Goal: Use online tool/utility: Utilize a website feature to perform a specific function

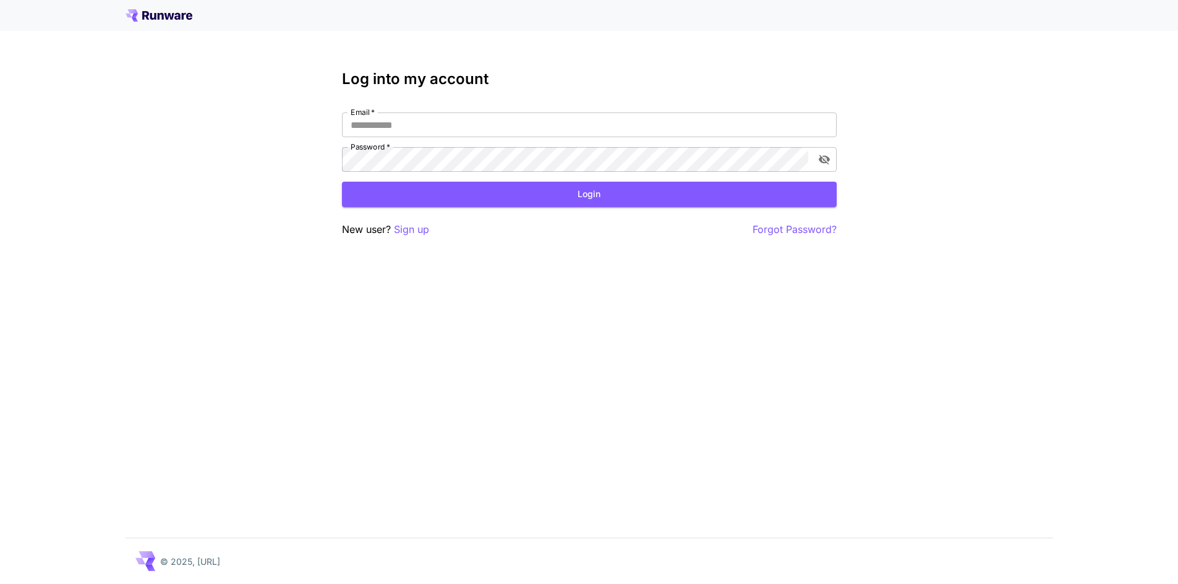
drag, startPoint x: 639, startPoint y: 130, endPoint x: 640, endPoint y: 143, distance: 13.0
click at [639, 130] on input "Email   *" at bounding box center [589, 125] width 495 height 25
type input "**********"
click button "Login" at bounding box center [589, 194] width 495 height 25
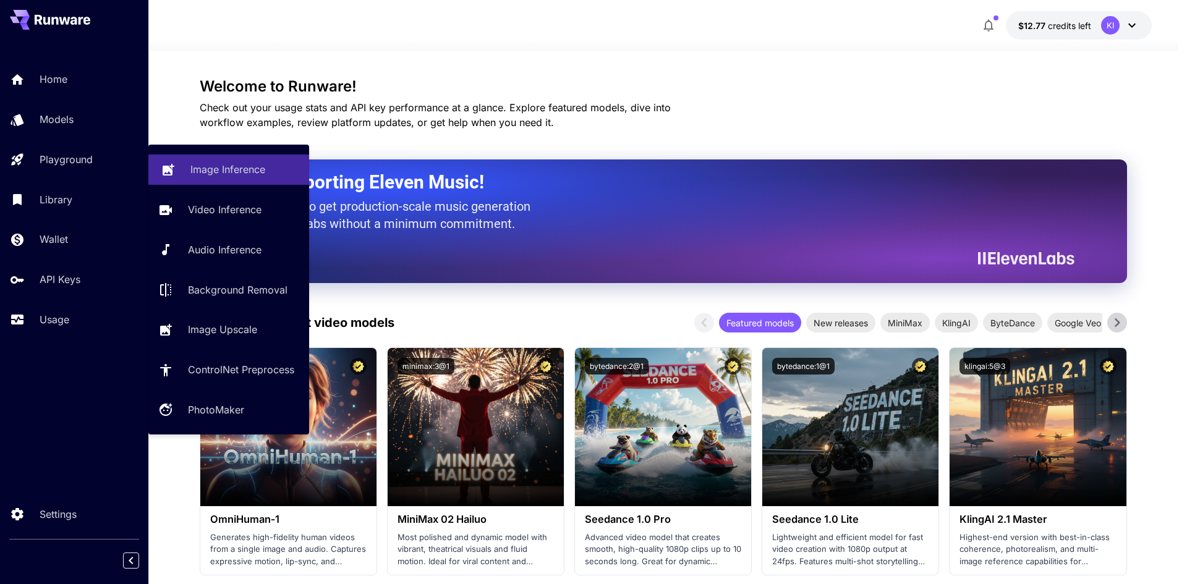
click at [213, 161] on link "Image Inference" at bounding box center [228, 170] width 161 height 30
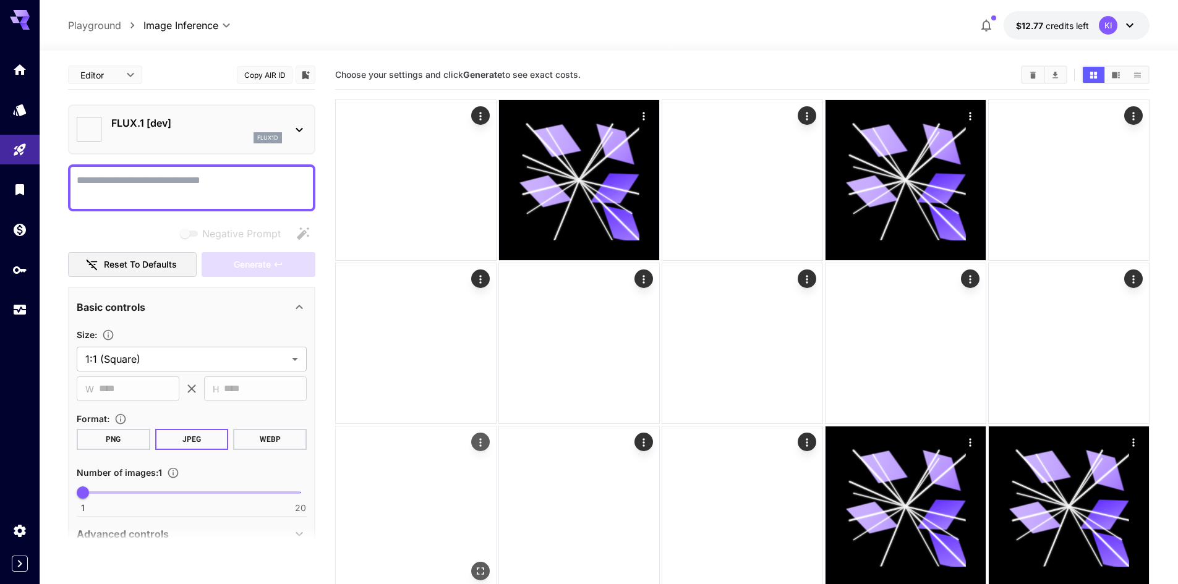
type input "**********"
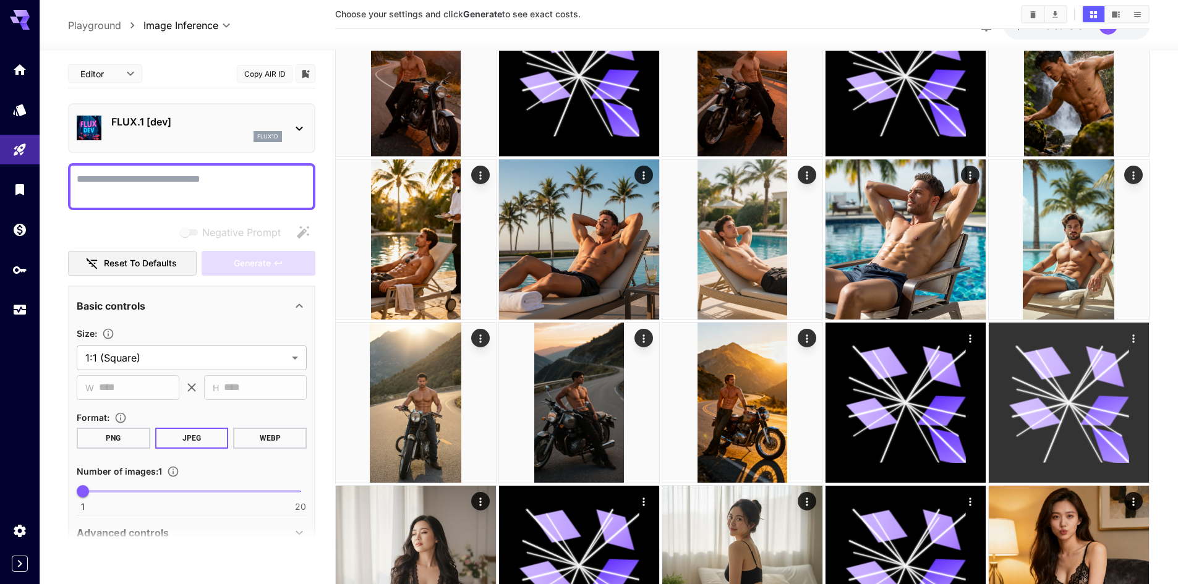
scroll to position [102, 0]
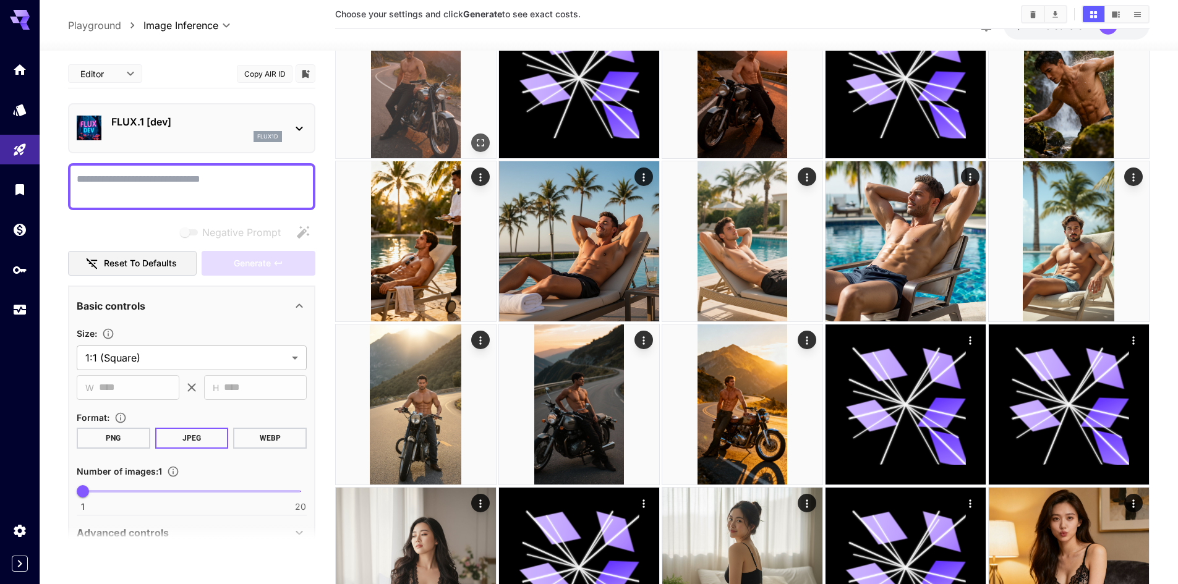
click at [439, 98] on img at bounding box center [416, 78] width 160 height 160
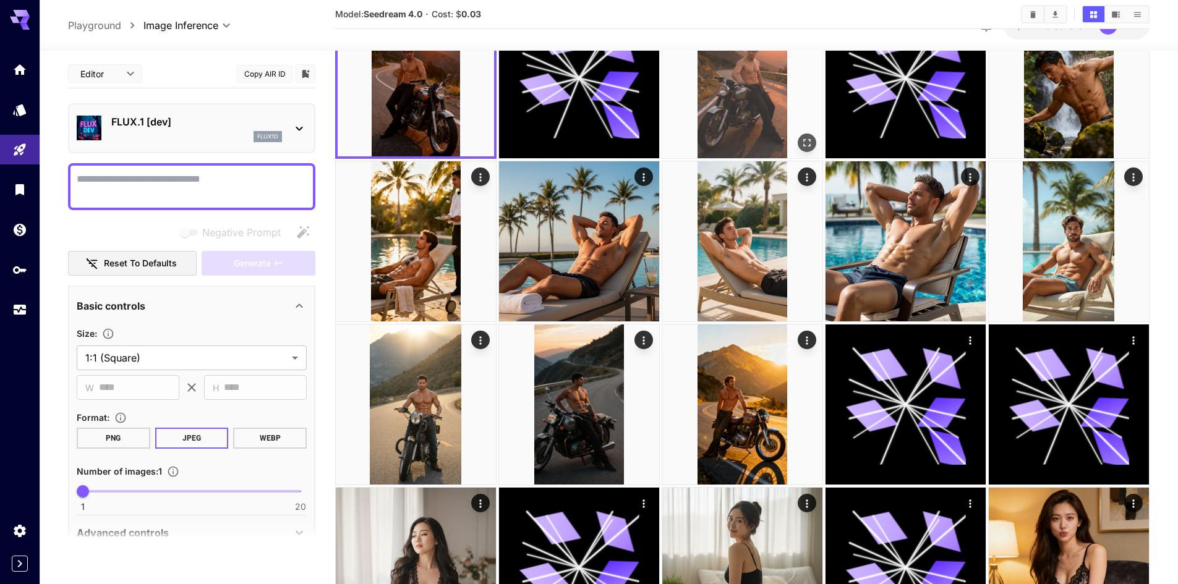
click at [710, 98] on img at bounding box center [742, 78] width 160 height 160
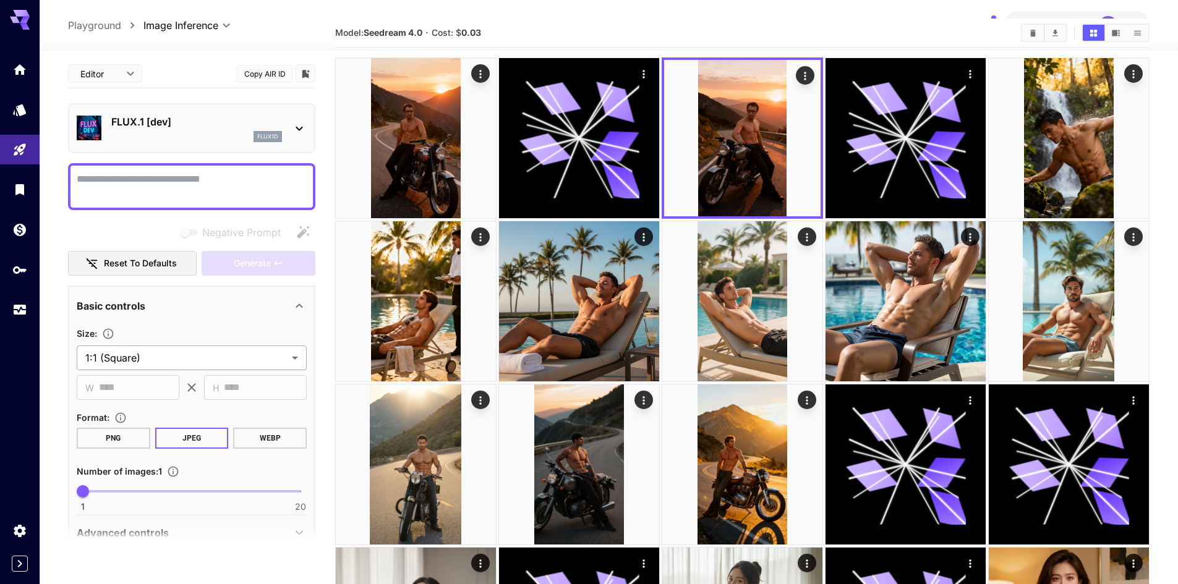
scroll to position [0, 0]
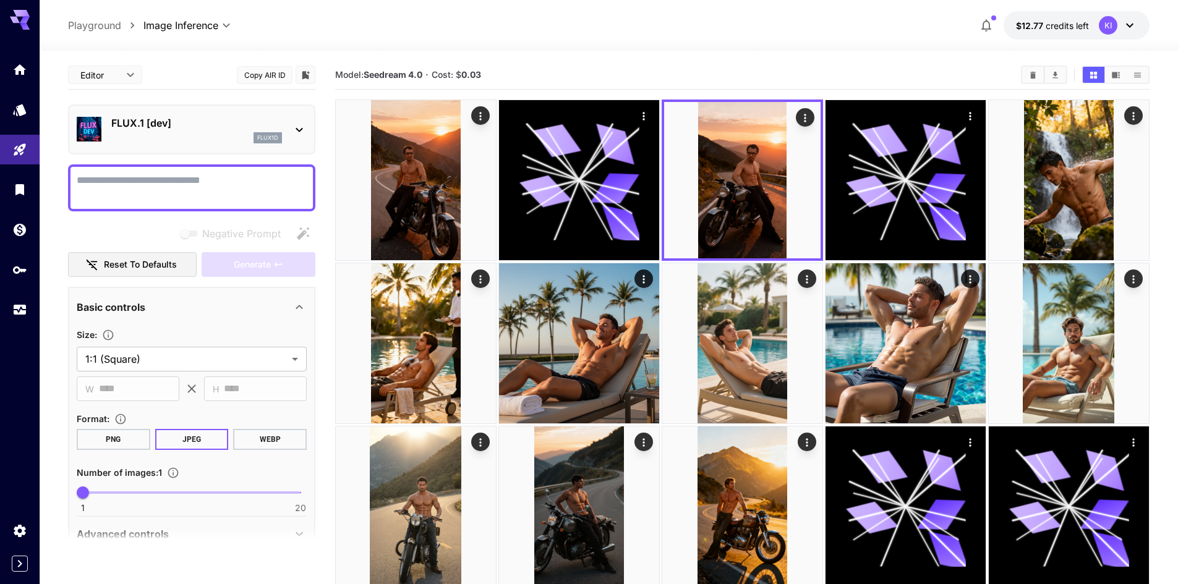
click at [222, 124] on p "FLUX.1 [dev]" at bounding box center [196, 123] width 171 height 15
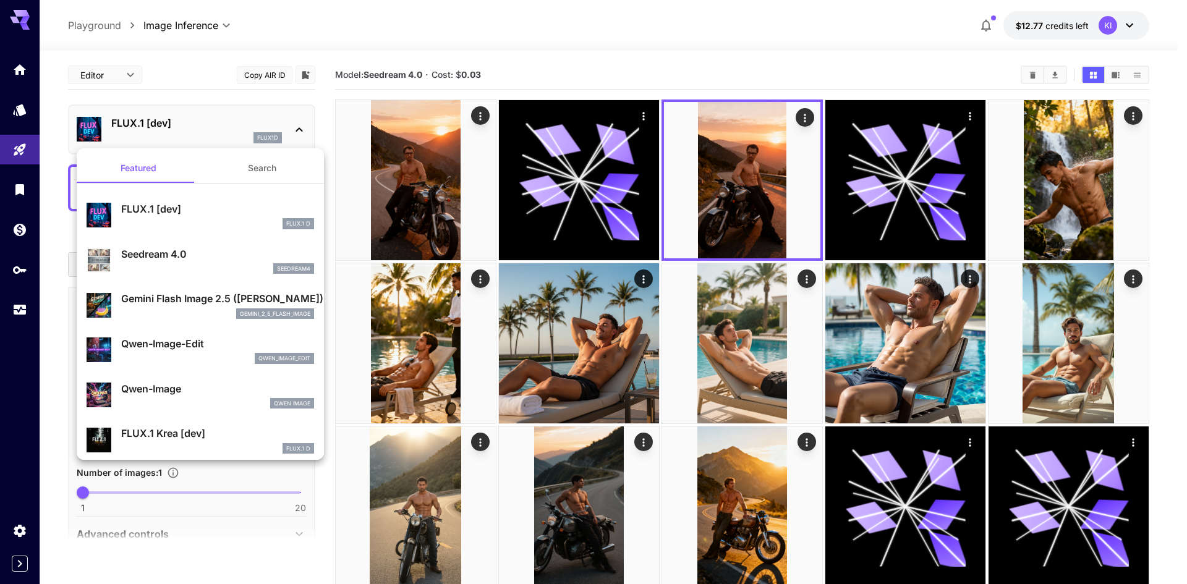
click at [190, 267] on div "seedream4" at bounding box center [217, 268] width 193 height 11
type input "**********"
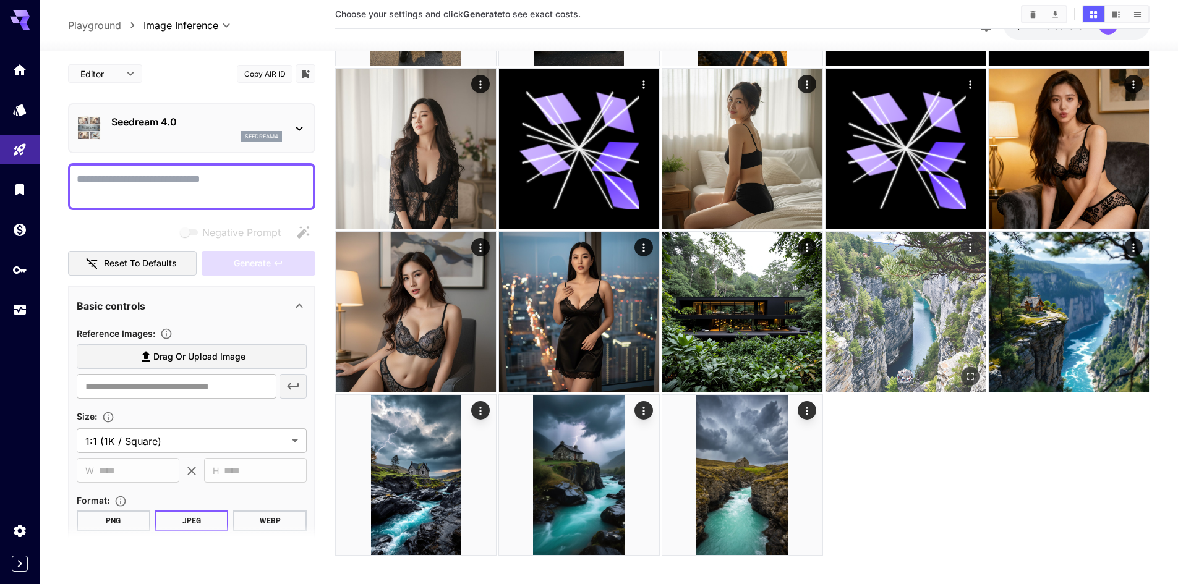
scroll to position [535, 0]
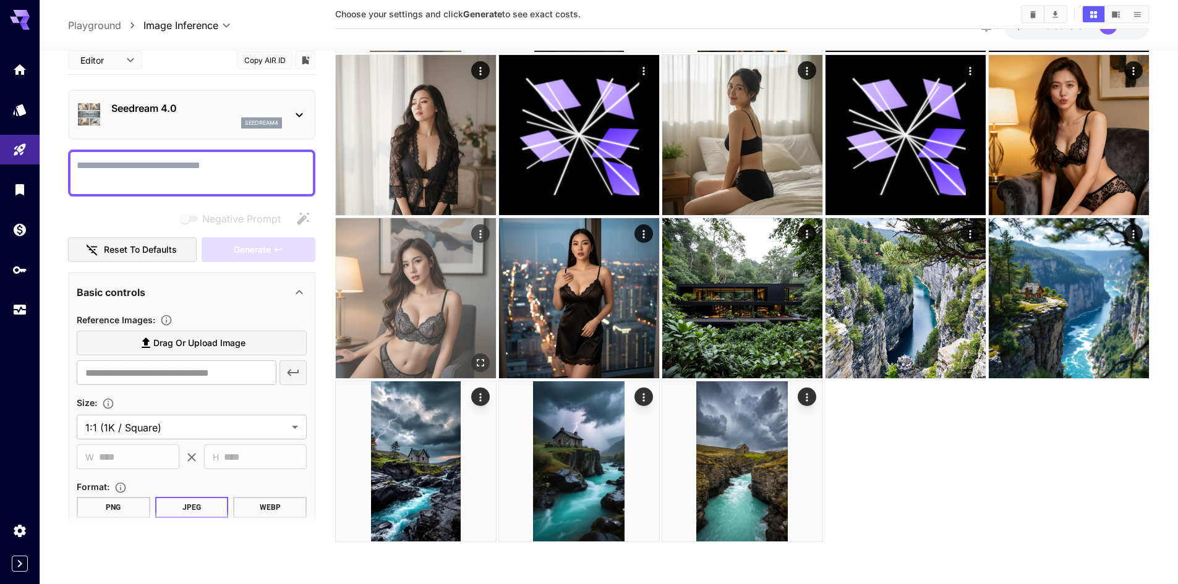
click at [463, 310] on img at bounding box center [416, 298] width 160 height 160
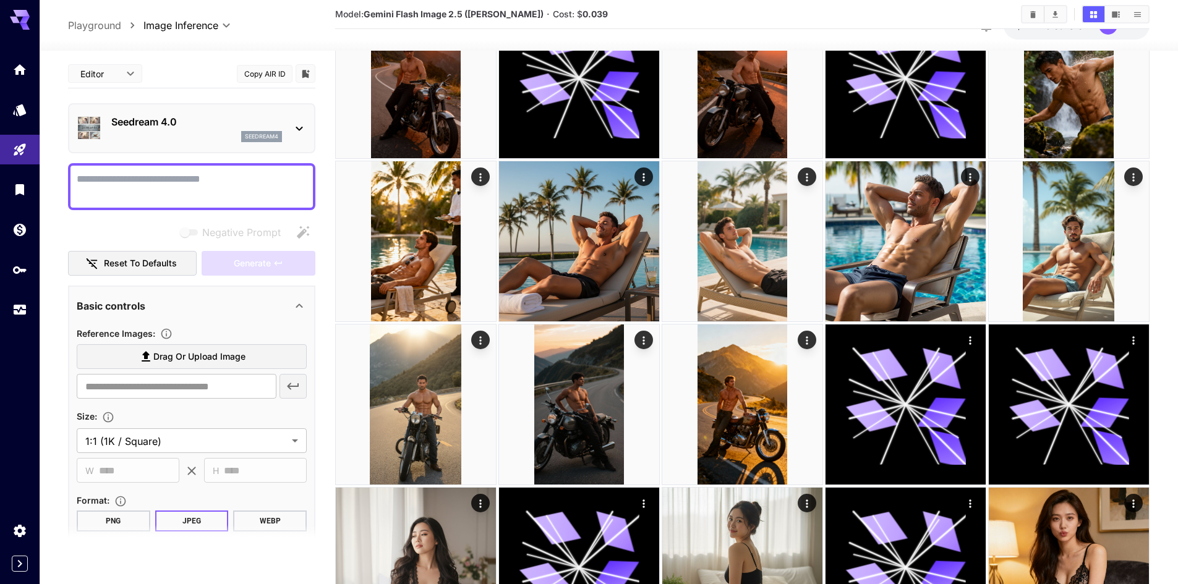
scroll to position [0, 0]
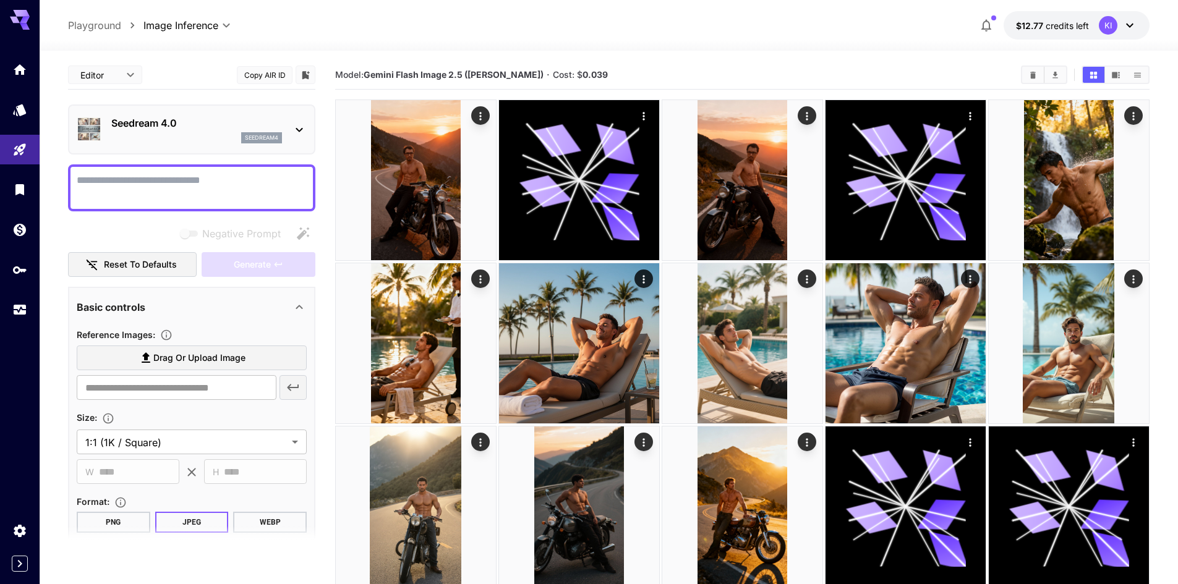
click at [163, 119] on p "Seedream 4.0" at bounding box center [196, 123] width 171 height 15
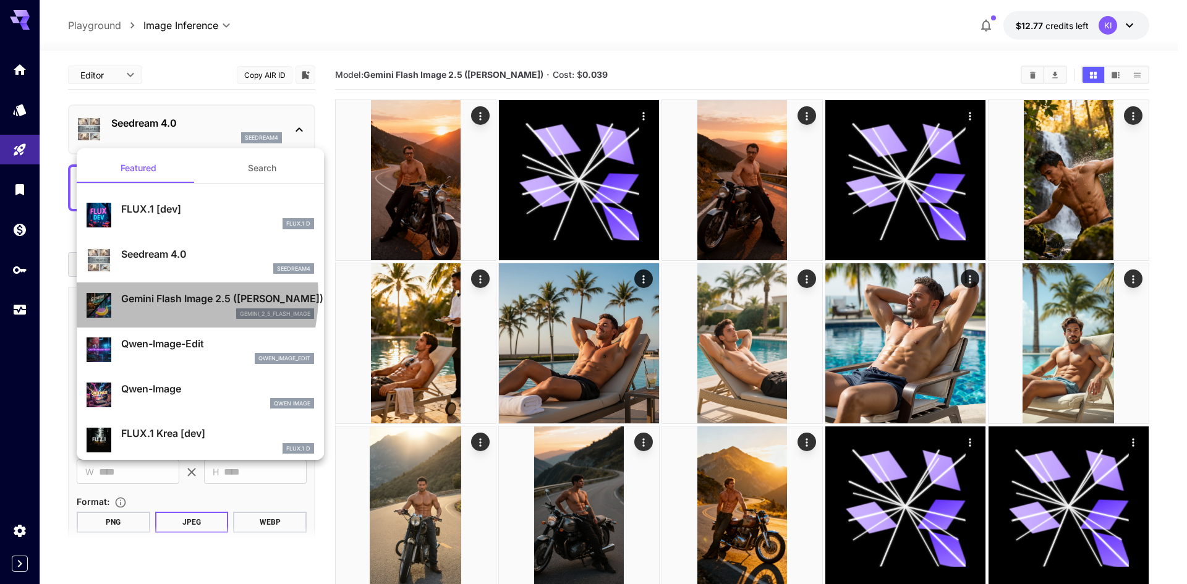
click at [154, 296] on p "Gemini Flash Image 2.5 ([PERSON_NAME])" at bounding box center [217, 298] width 193 height 15
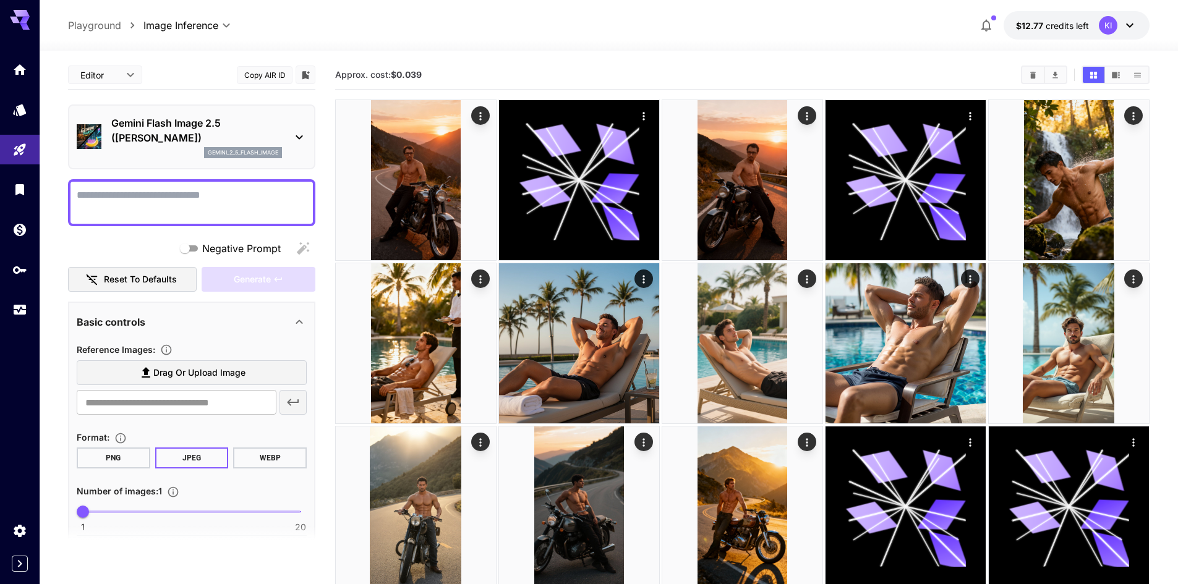
click at [253, 131] on p "Gemini Flash Image 2.5 ([PERSON_NAME])" at bounding box center [196, 131] width 171 height 30
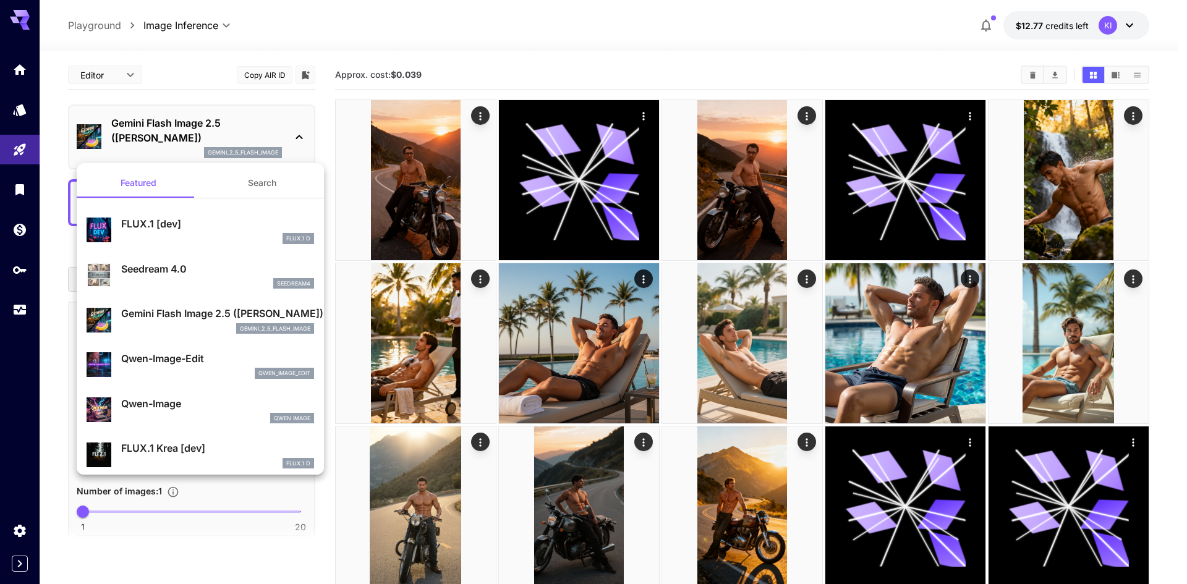
click at [1160, 380] on div at bounding box center [593, 292] width 1187 height 584
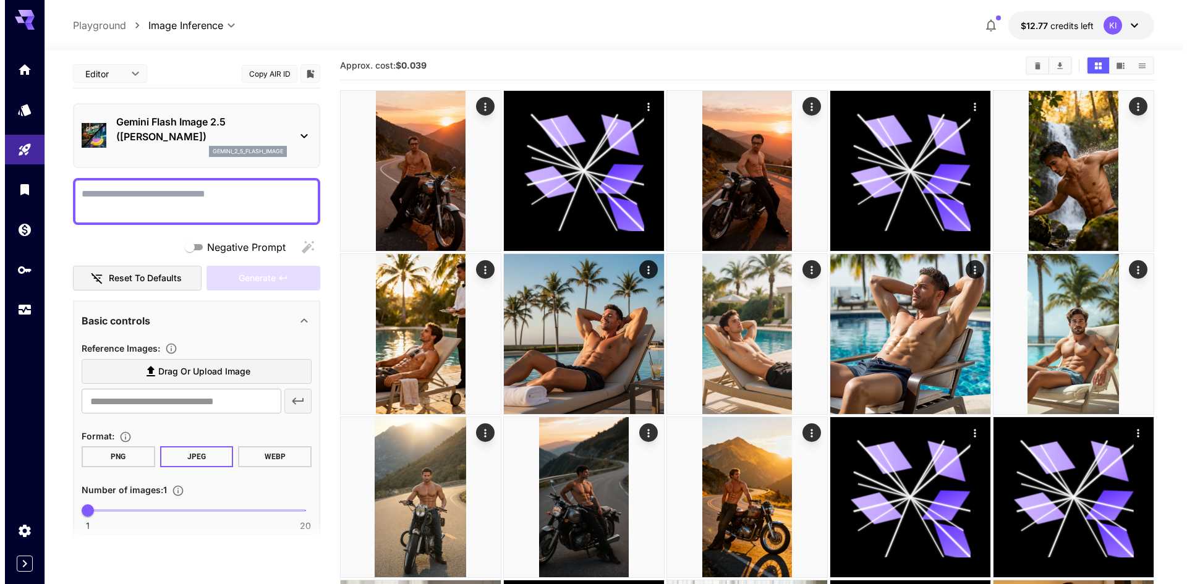
scroll to position [535, 0]
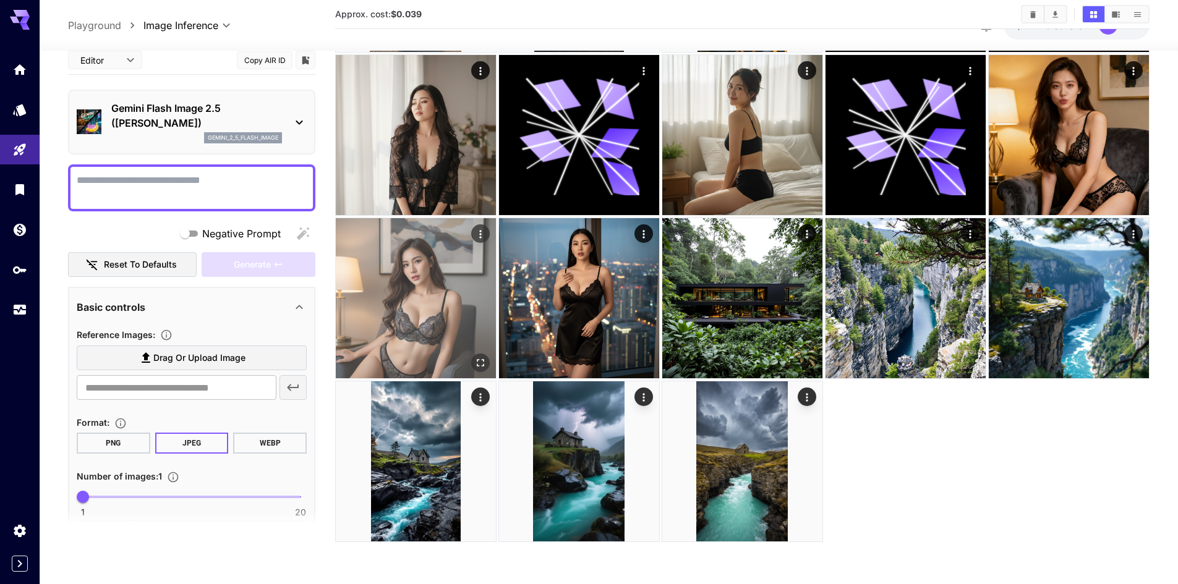
click at [459, 338] on img at bounding box center [416, 298] width 160 height 160
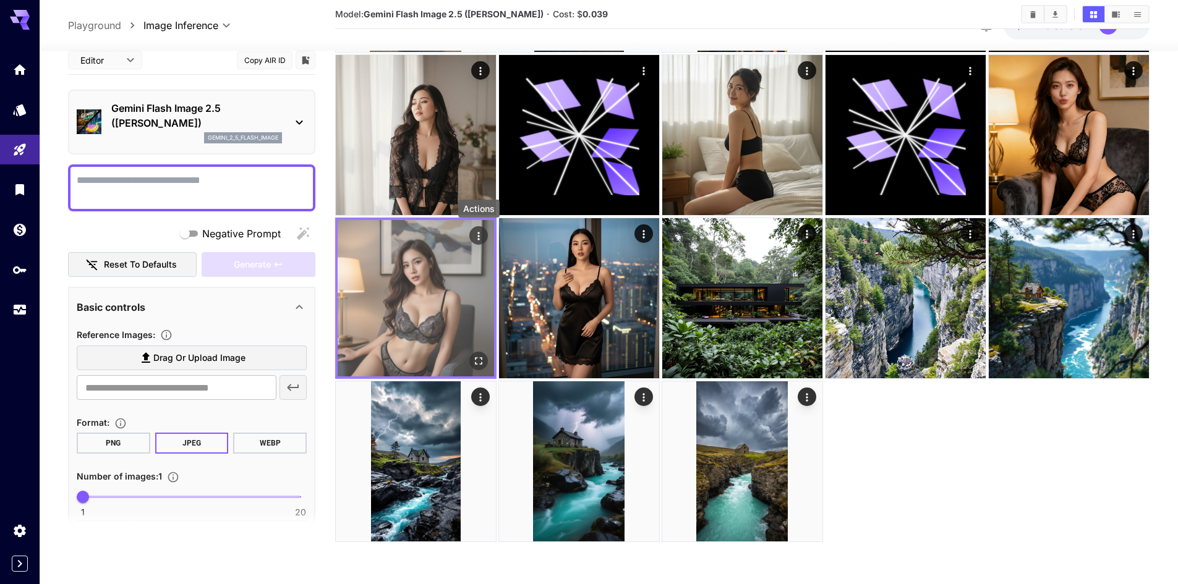
click at [475, 234] on icon "Actions" at bounding box center [478, 236] width 12 height 12
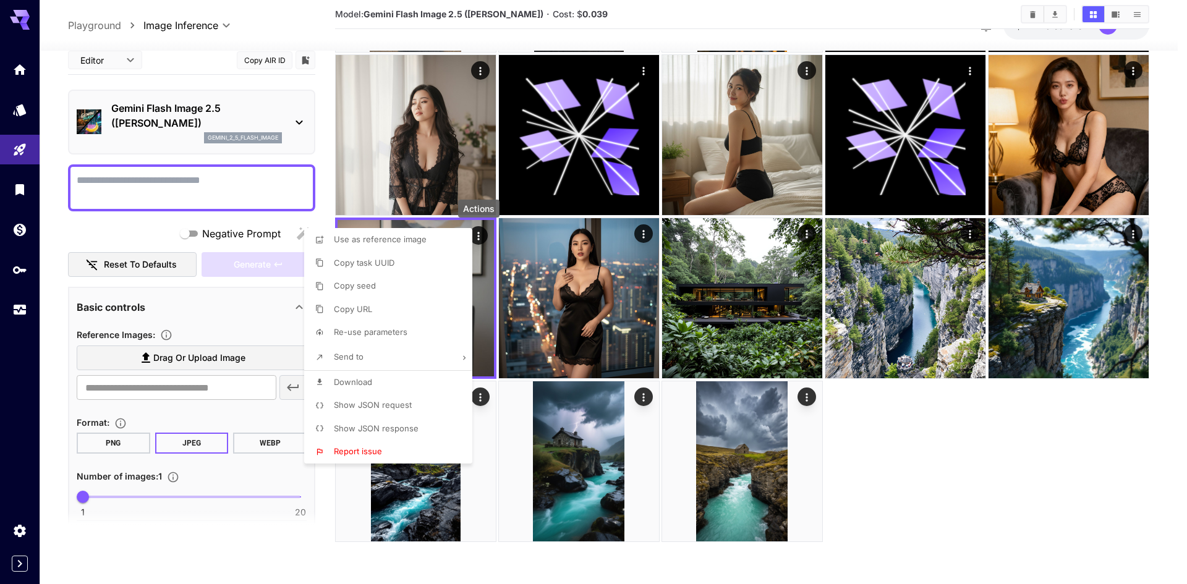
click at [391, 404] on span "Show JSON request" at bounding box center [373, 405] width 78 height 10
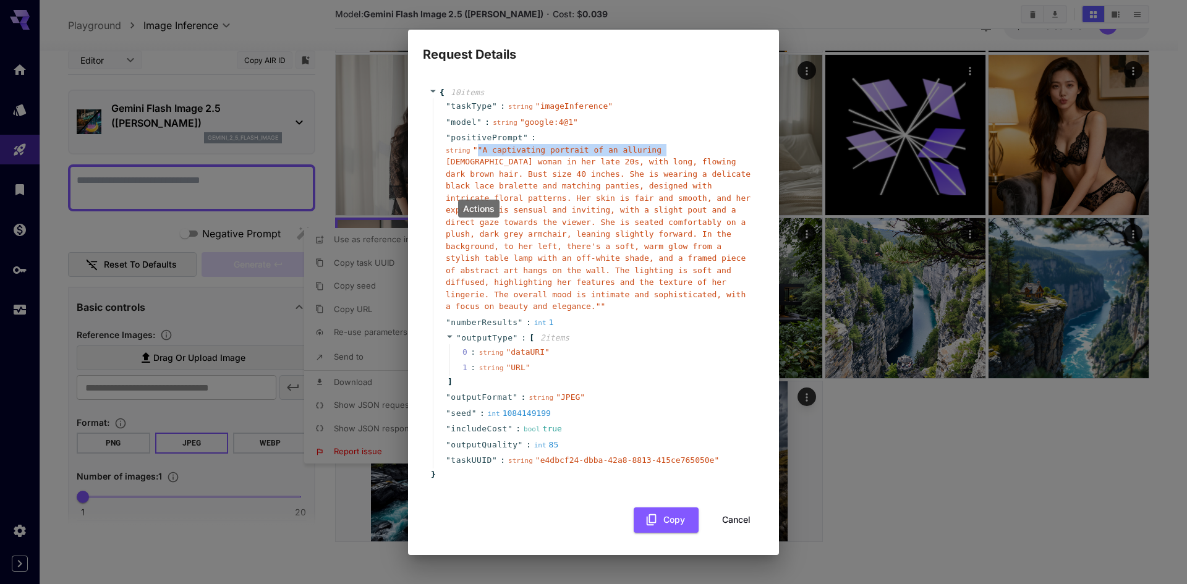
drag, startPoint x: 476, startPoint y: 164, endPoint x: 649, endPoint y: 157, distance: 172.7
click at [649, 157] on span "" "A captivating portrait of an alluring [DEMOGRAPHIC_DATA] woman in her late 2…" at bounding box center [598, 228] width 305 height 166
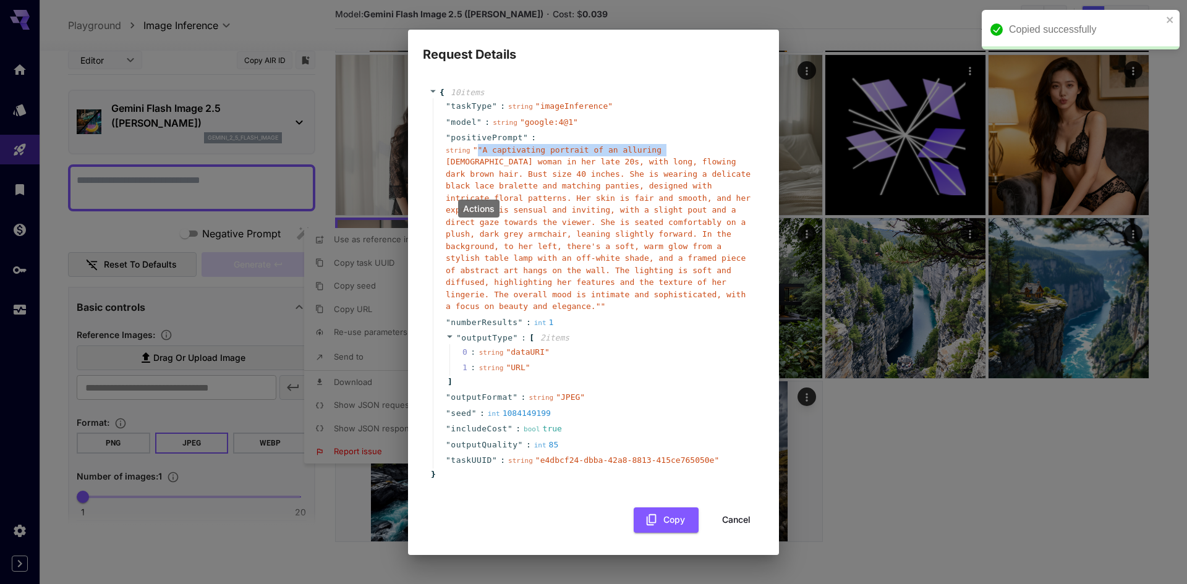
click at [641, 166] on div "string " "A captivating portrait of an alluring [DEMOGRAPHIC_DATA] woman in her…" at bounding box center [598, 228] width 305 height 169
drag, startPoint x: 607, startPoint y: 163, endPoint x: 681, endPoint y: 160, distance: 74.2
click at [681, 160] on span "" "A captivating portrait of an alluring [DEMOGRAPHIC_DATA] woman in her late 2…" at bounding box center [598, 228] width 305 height 166
click at [633, 182] on span "" "A captivating portrait of an alluring [DEMOGRAPHIC_DATA] woman in her late 2…" at bounding box center [598, 228] width 305 height 166
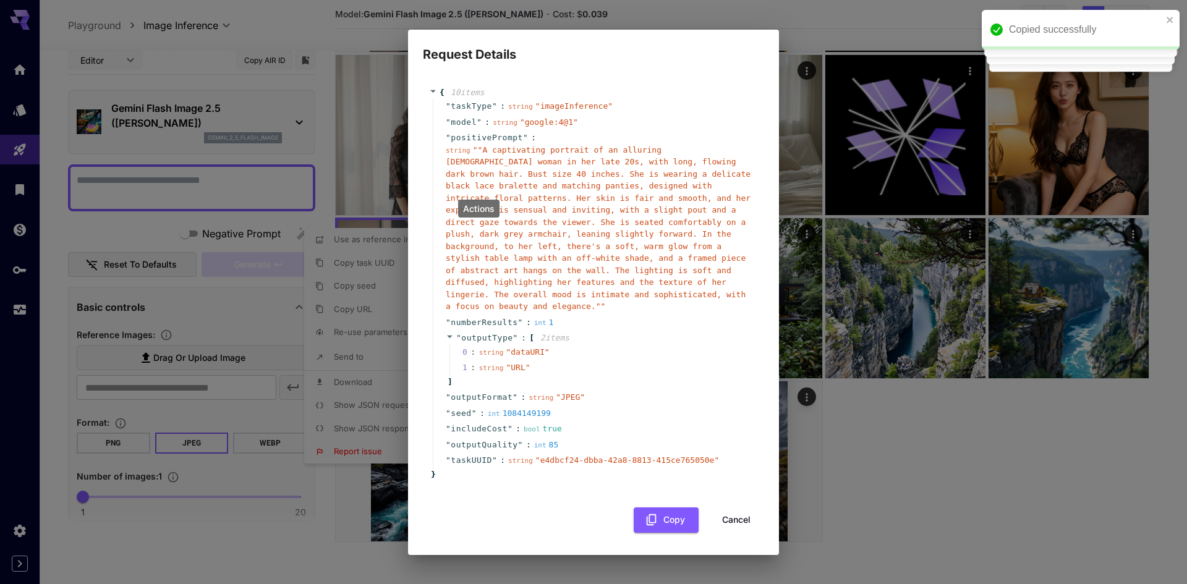
click at [610, 174] on span "" "A captivating portrait of an alluring [DEMOGRAPHIC_DATA] woman in her late 2…" at bounding box center [598, 228] width 305 height 166
drag, startPoint x: 608, startPoint y: 162, endPoint x: 698, endPoint y: 161, distance: 89.6
click at [698, 161] on span "" "A captivating portrait of an alluring [DEMOGRAPHIC_DATA] woman in her late 2…" at bounding box center [598, 228] width 305 height 166
copy span "alluring [DEMOGRAPHIC_DATA] woman"
